Goal: Task Accomplishment & Management: Use online tool/utility

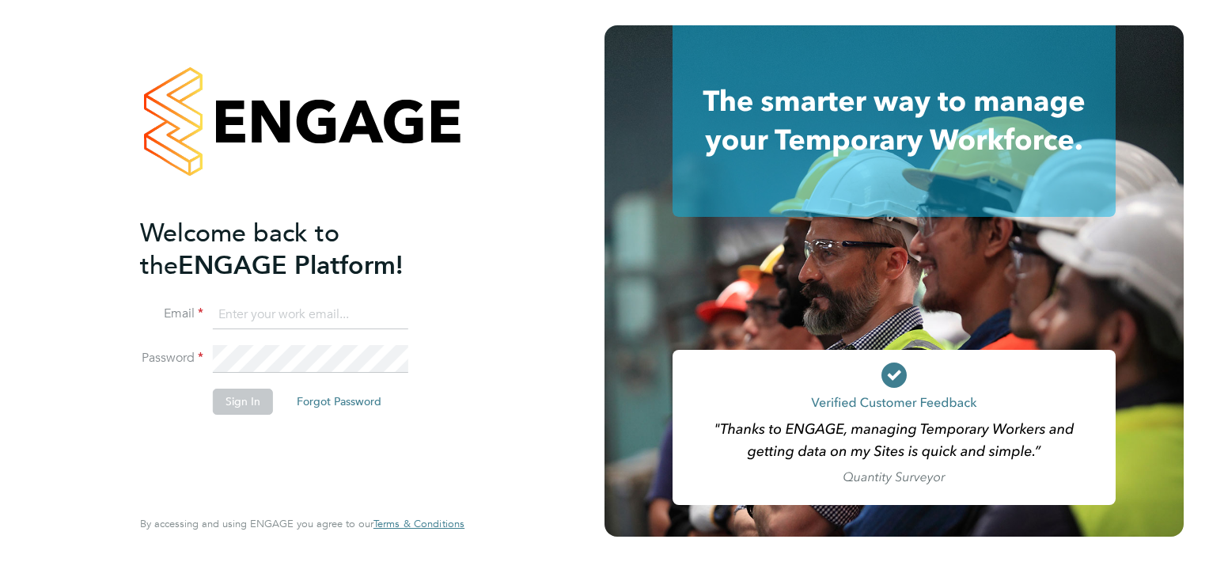
click at [310, 303] on input at bounding box center [310, 315] width 195 height 28
paste input "[EMAIL_ADDRESS][DOMAIN_NAME]"
type input "[EMAIL_ADDRESS][DOMAIN_NAME]"
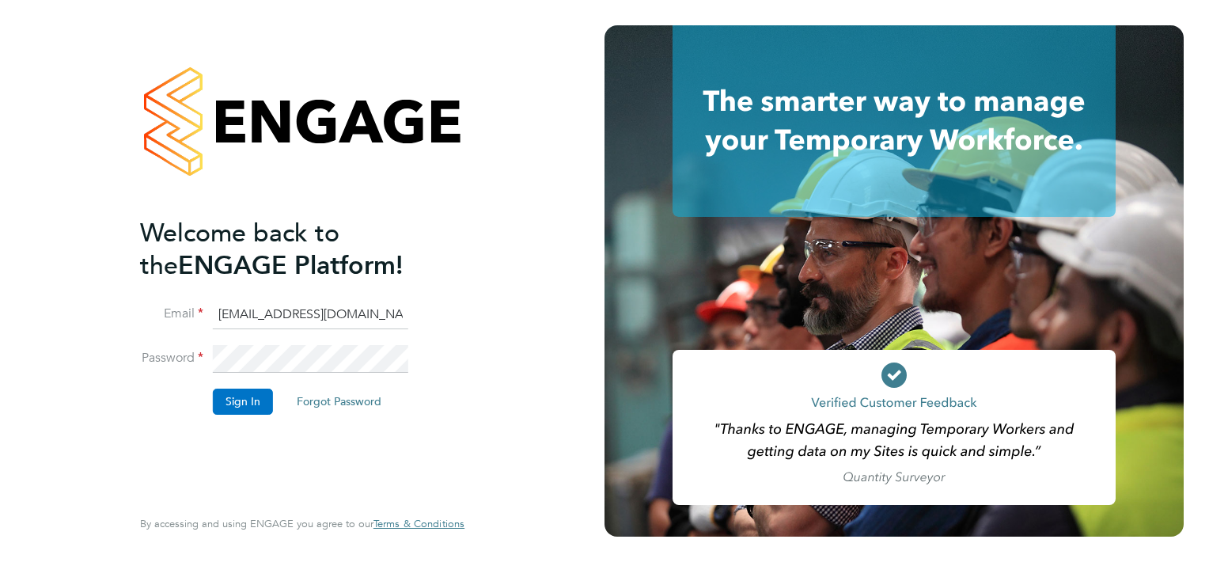
click at [243, 400] on button "Sign In" at bounding box center [243, 400] width 60 height 25
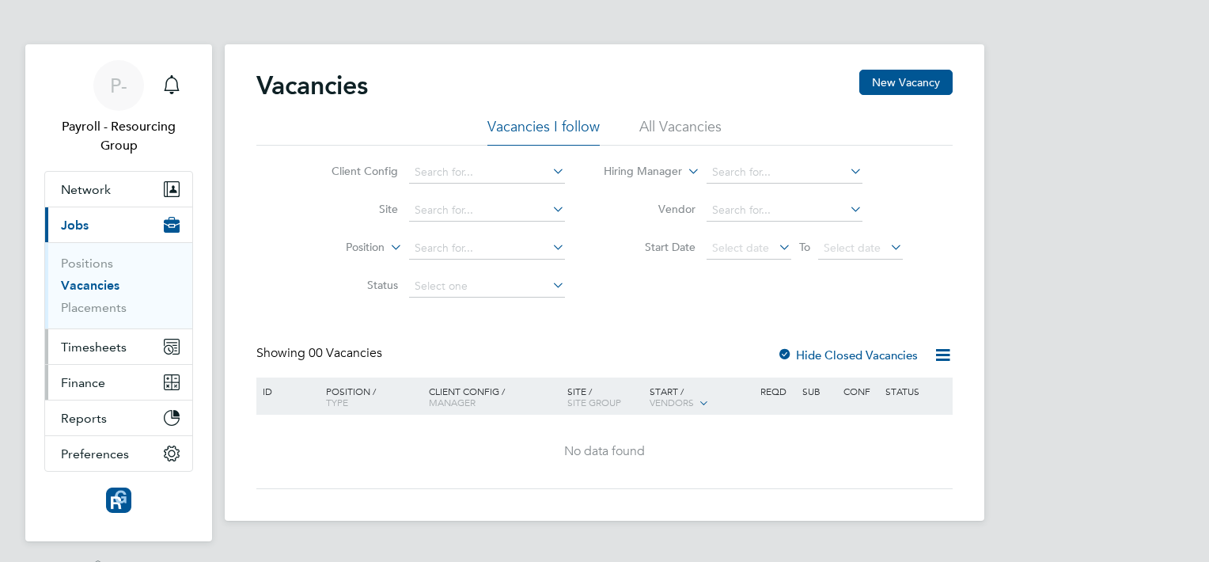
drag, startPoint x: 74, startPoint y: 342, endPoint x: 117, endPoint y: 374, distance: 53.6
click at [74, 342] on span "Timesheets" at bounding box center [94, 346] width 66 height 15
click at [103, 343] on span "Timesheets" at bounding box center [94, 346] width 66 height 15
click at [96, 347] on span "Timesheets" at bounding box center [94, 346] width 66 height 15
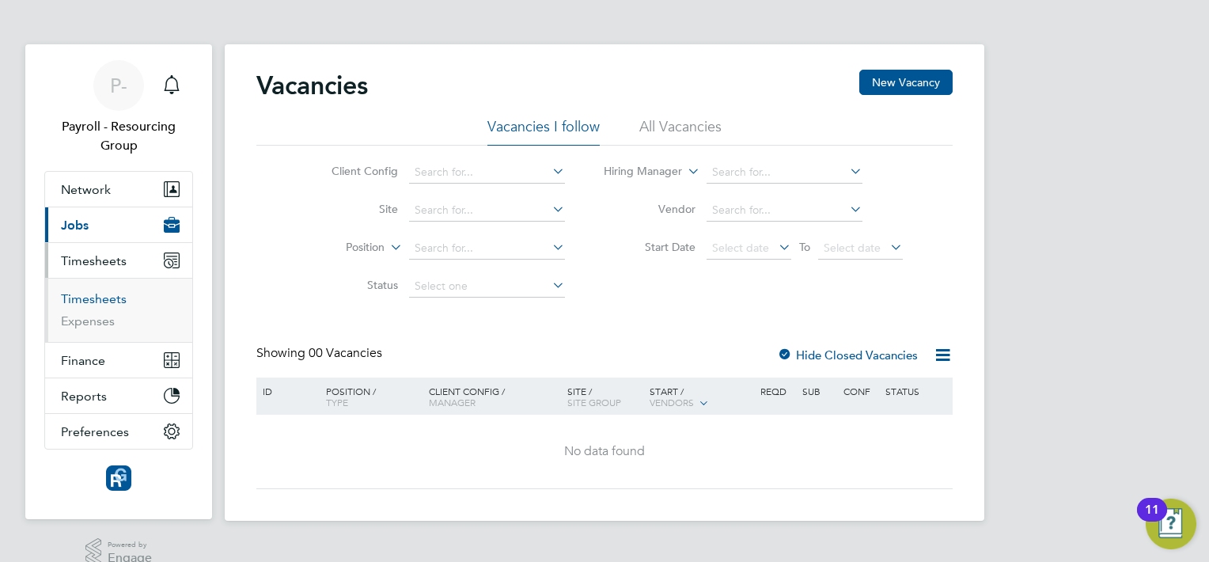
click at [92, 296] on link "Timesheets" at bounding box center [94, 298] width 66 height 15
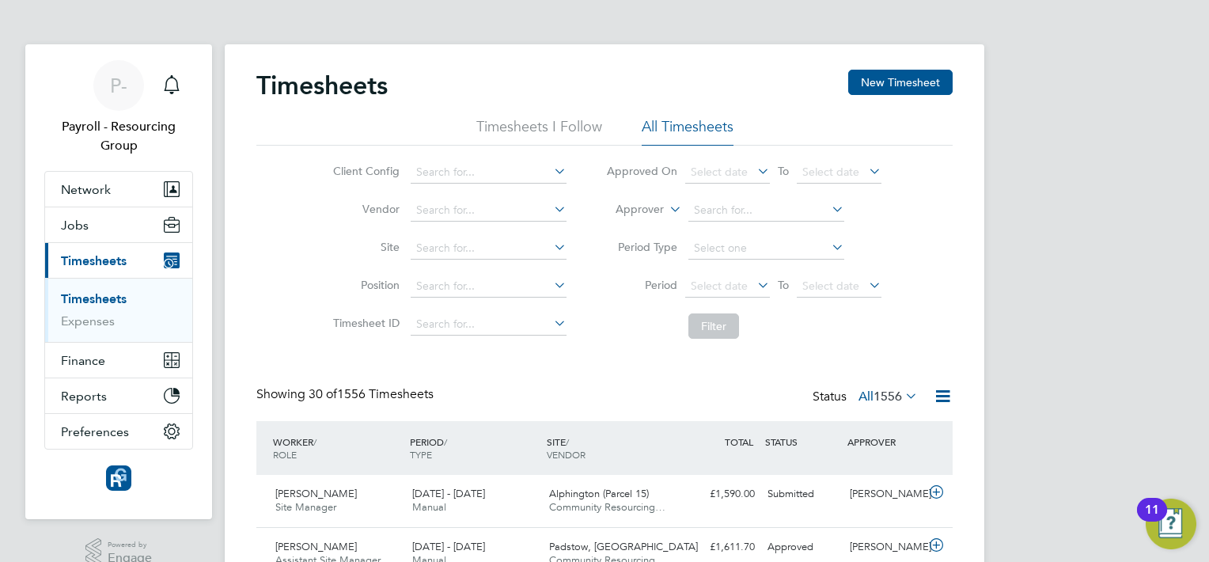
click at [940, 392] on icon at bounding box center [943, 396] width 20 height 20
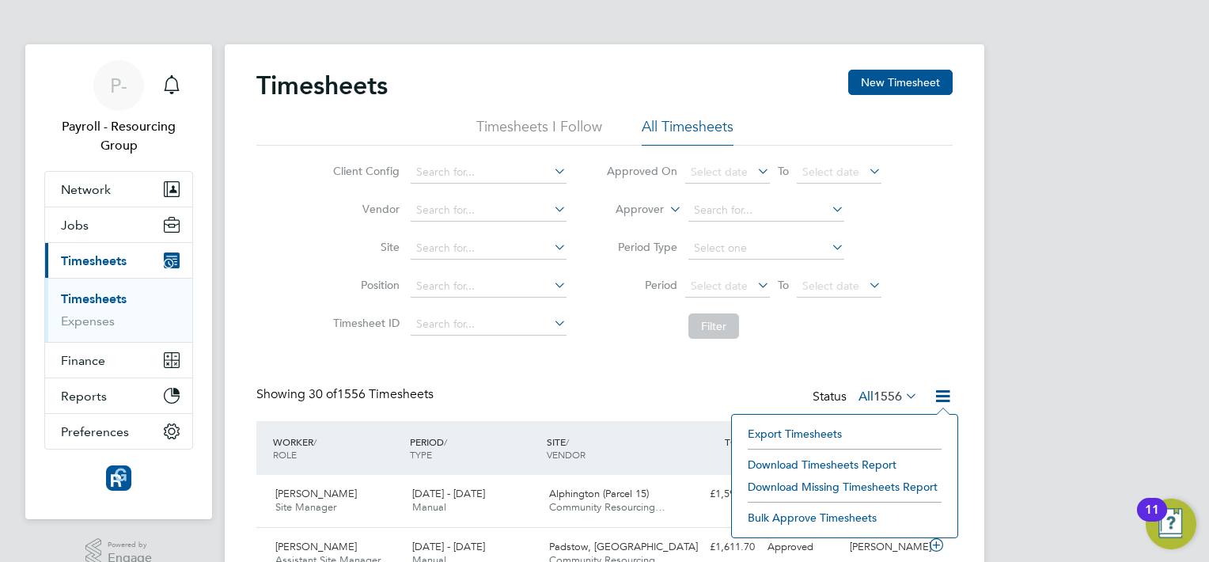
click at [824, 464] on li "Download Timesheets Report" at bounding box center [845, 464] width 210 height 22
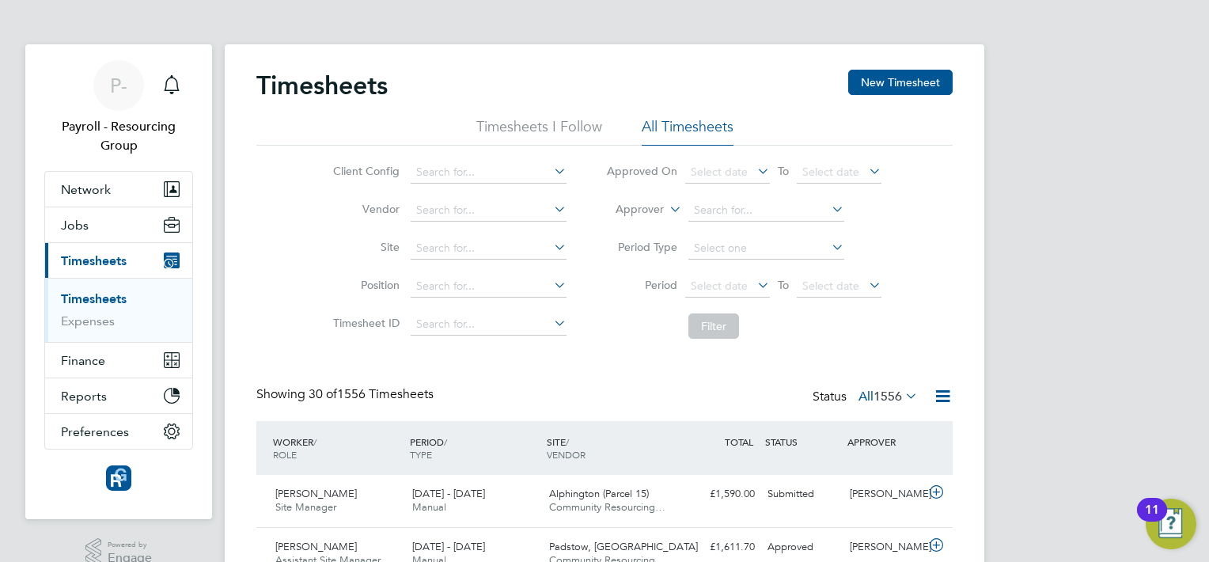
drag, startPoint x: 595, startPoint y: 368, endPoint x: 889, endPoint y: 377, distance: 293.7
drag, startPoint x: 832, startPoint y: 341, endPoint x: 963, endPoint y: 239, distance: 165.7
click at [832, 341] on li "Filter" at bounding box center [743, 325] width 315 height 41
click at [127, 85] on span "P-" at bounding box center [118, 85] width 17 height 21
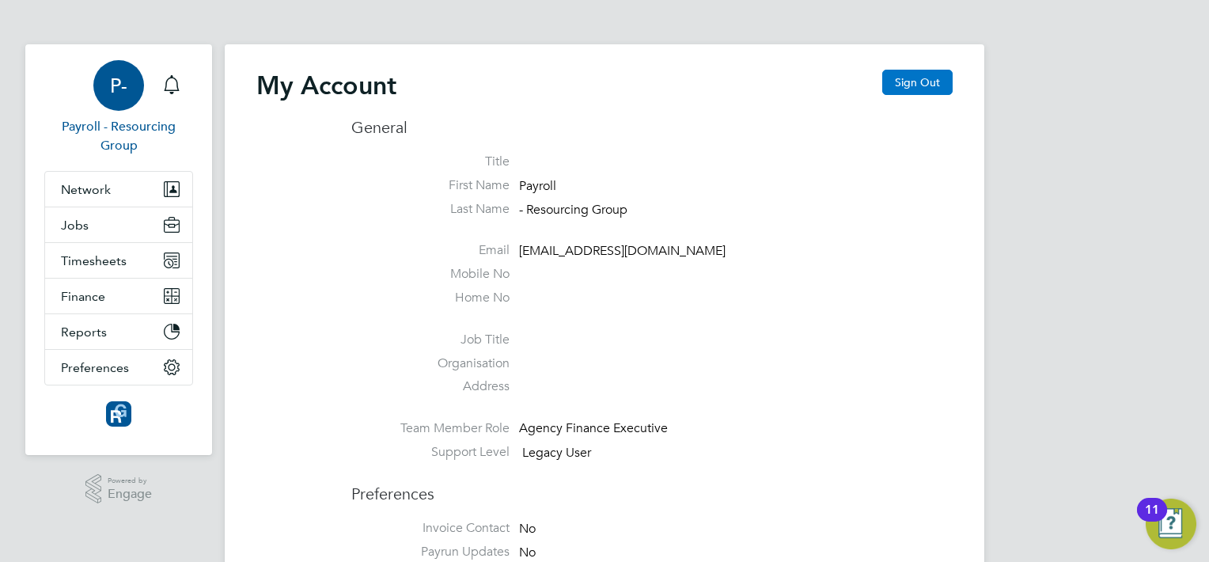
click at [933, 78] on button "Sign Out" at bounding box center [917, 82] width 70 height 25
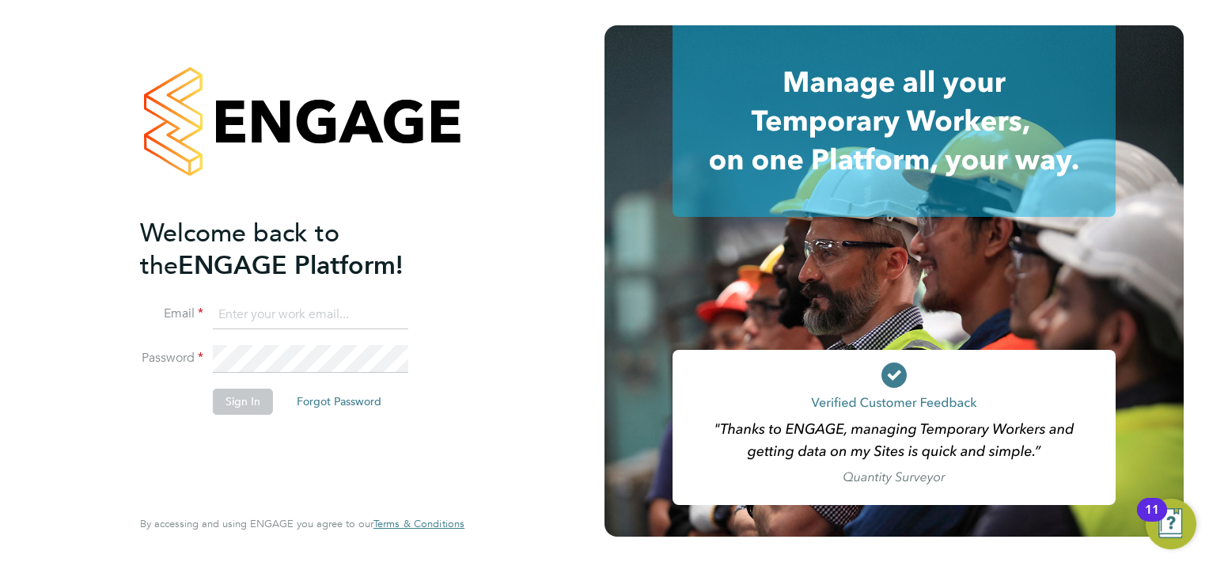
click at [441, 250] on h2 "Welcome back to the ENGAGE Platform!" at bounding box center [294, 249] width 309 height 65
